Goal: Task Accomplishment & Management: Manage account settings

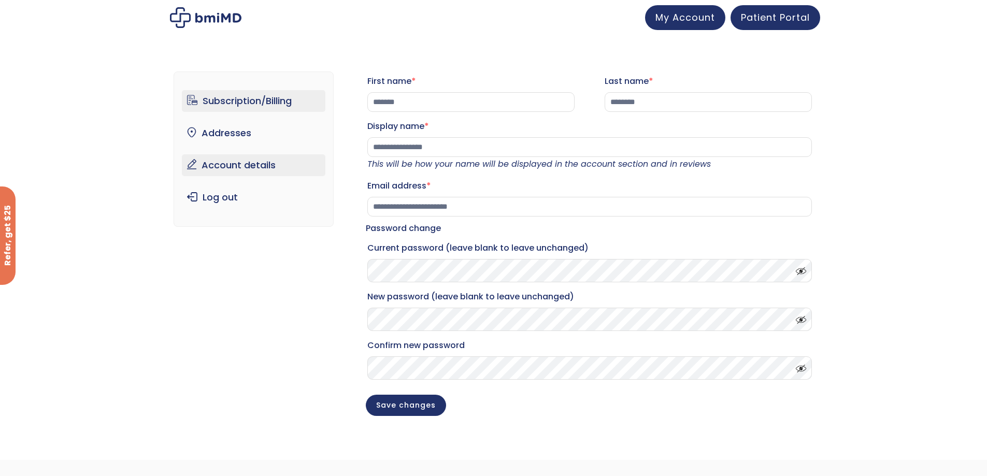
click at [273, 102] on link "Subscription/Billing" at bounding box center [254, 101] width 144 height 22
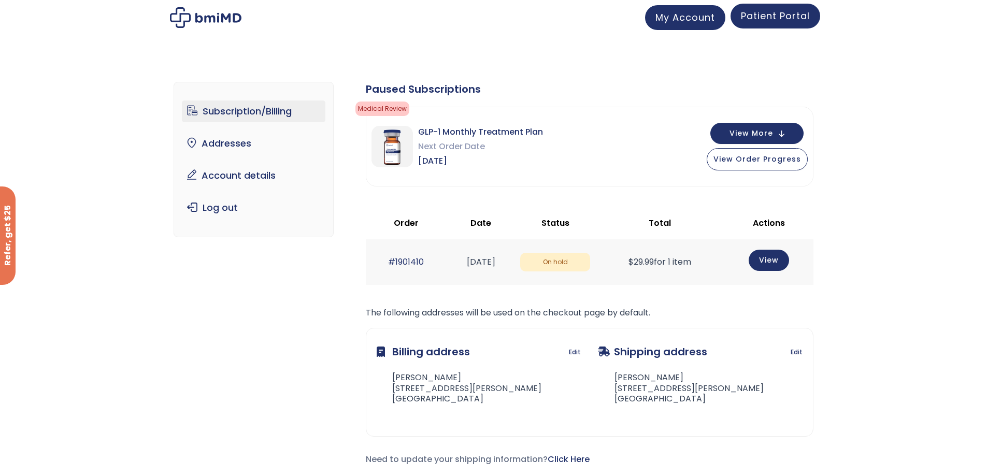
click at [753, 13] on span "Patient Portal" at bounding box center [775, 15] width 69 height 13
